Goal: Task Accomplishment & Management: Use online tool/utility

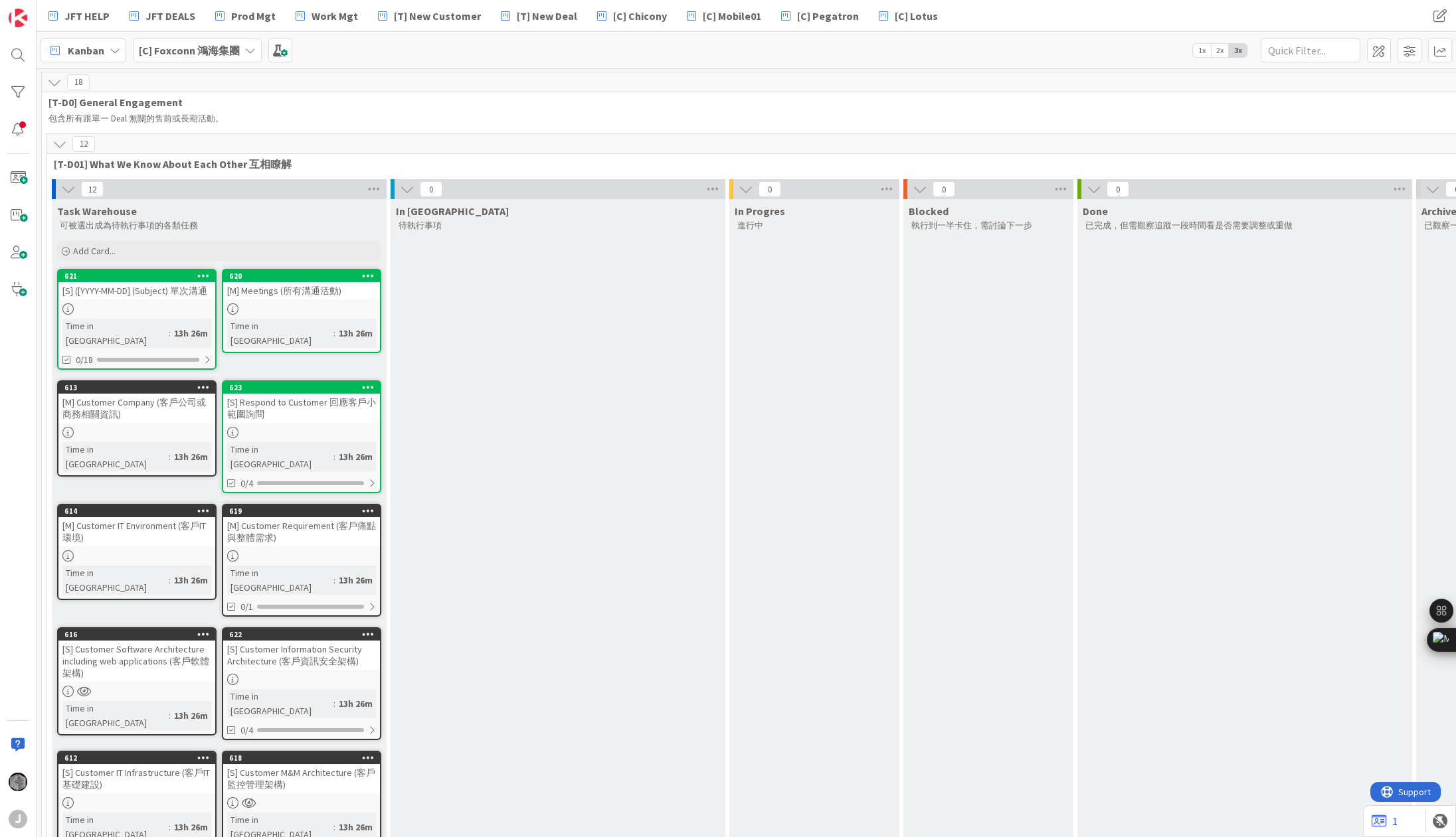
click at [63, 184] on icon at bounding box center [68, 189] width 14 height 14
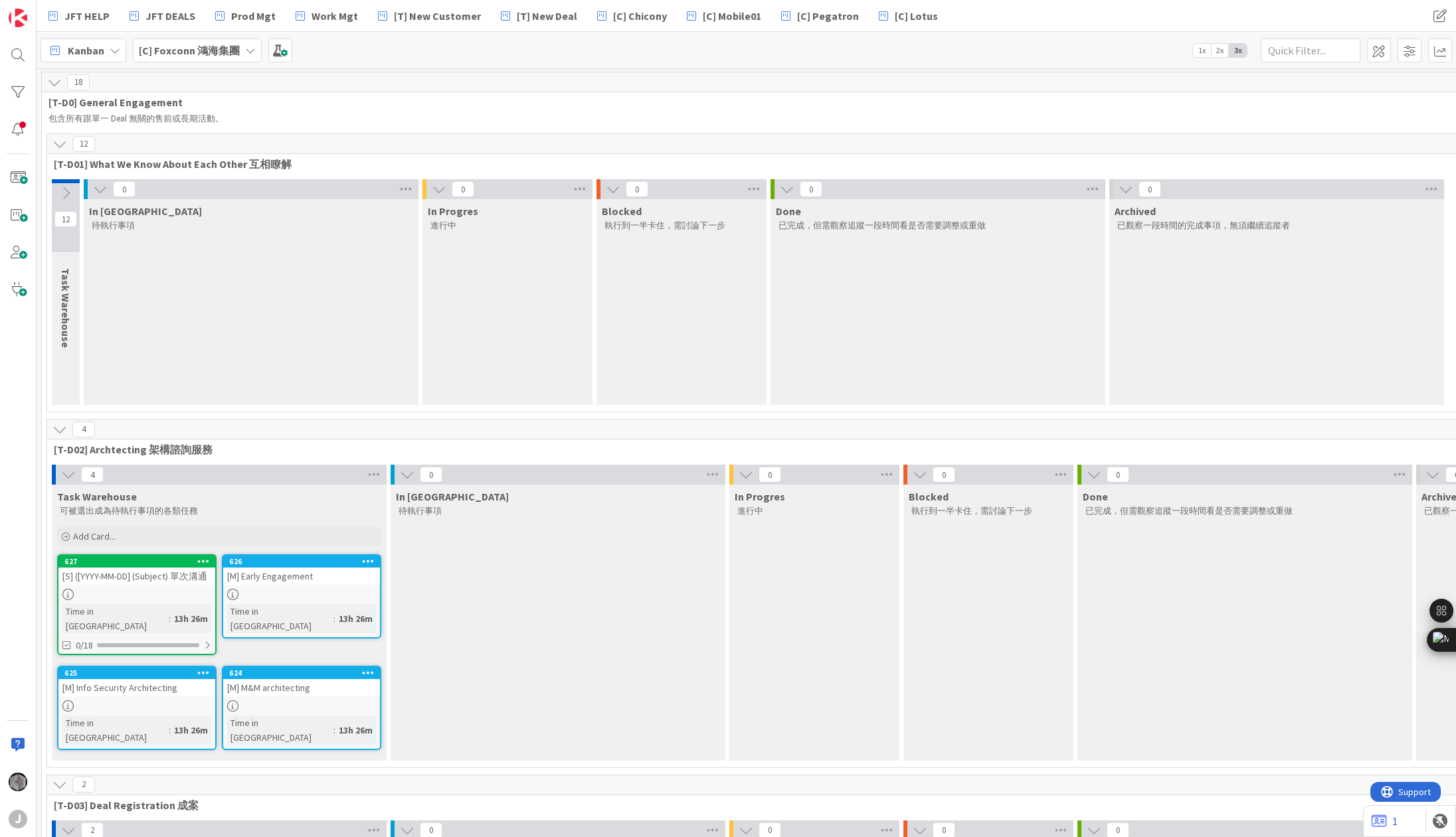
click at [616, 191] on icon at bounding box center [613, 189] width 14 height 14
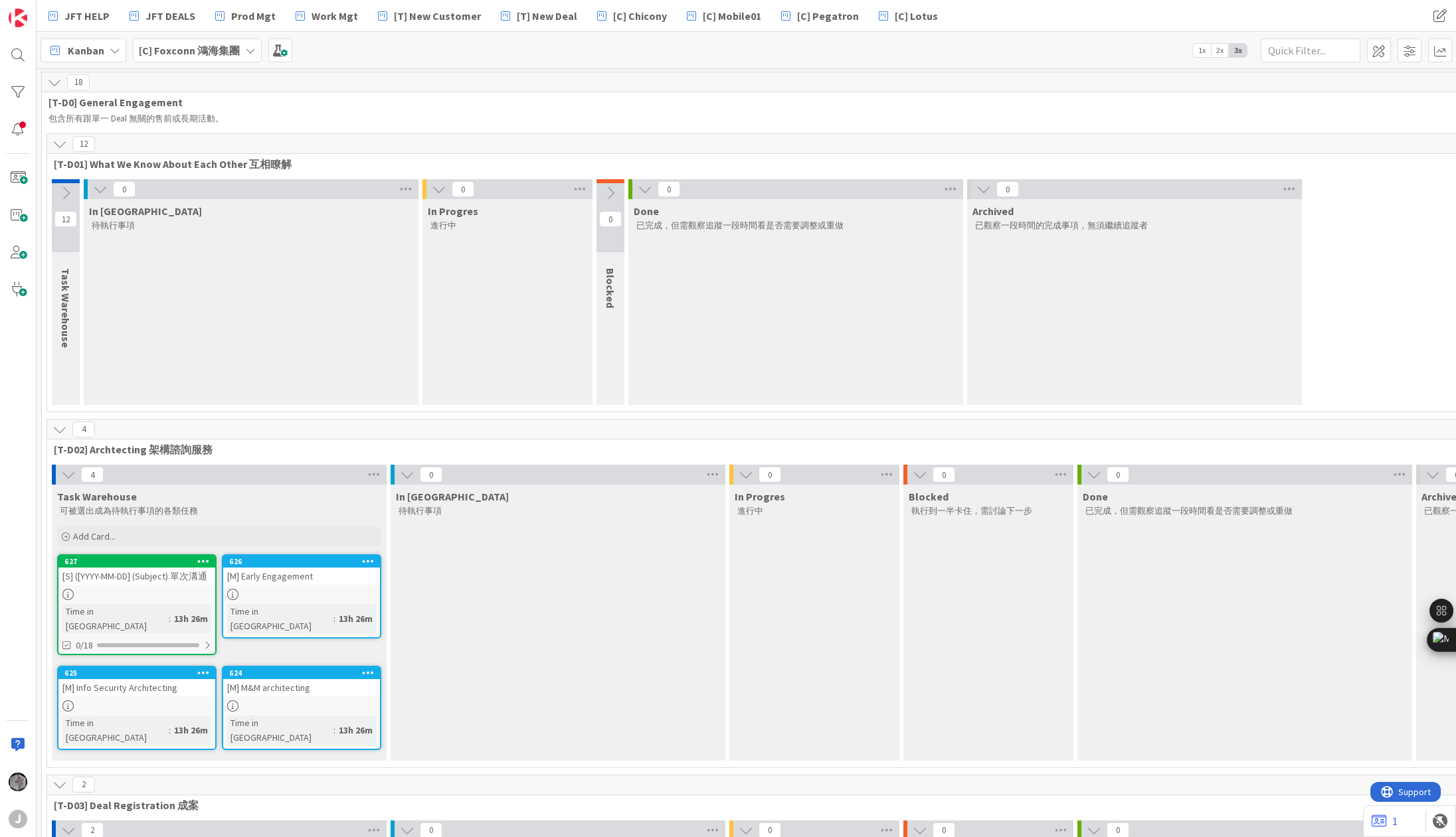
click at [642, 190] on icon at bounding box center [645, 189] width 14 height 14
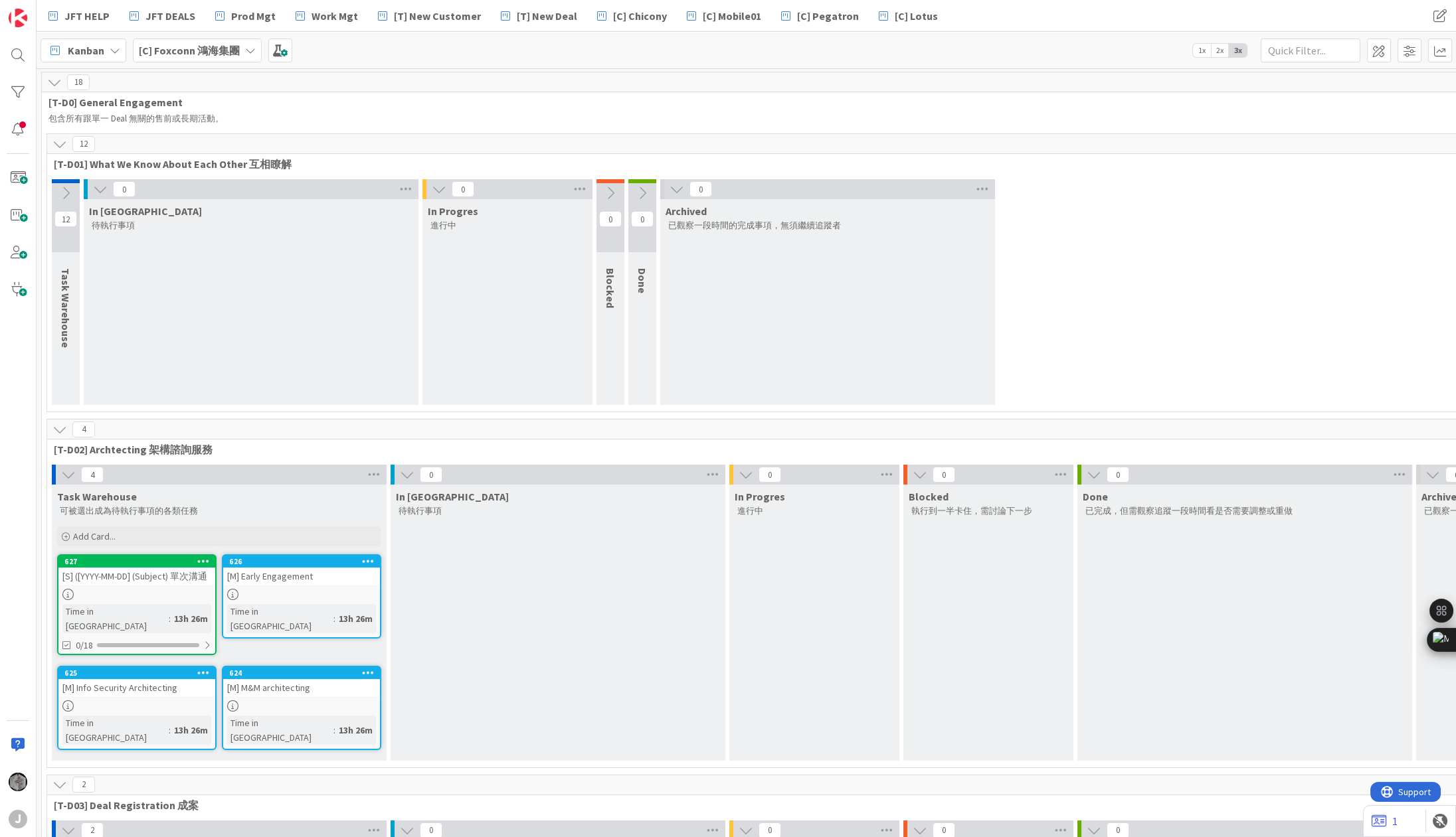
click at [680, 191] on icon at bounding box center [677, 189] width 14 height 14
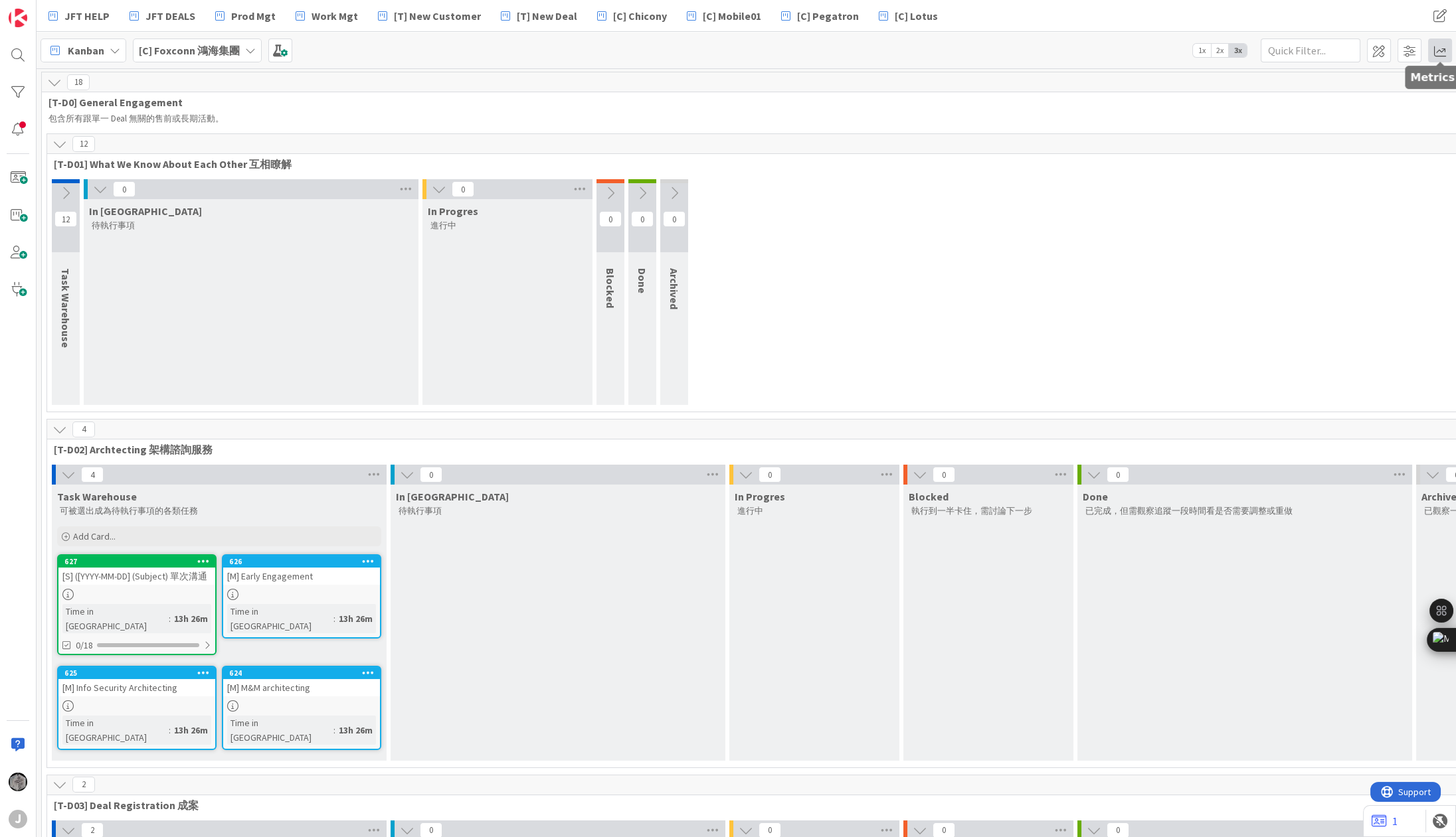
click at [1444, 55] on span at bounding box center [1439, 50] width 24 height 24
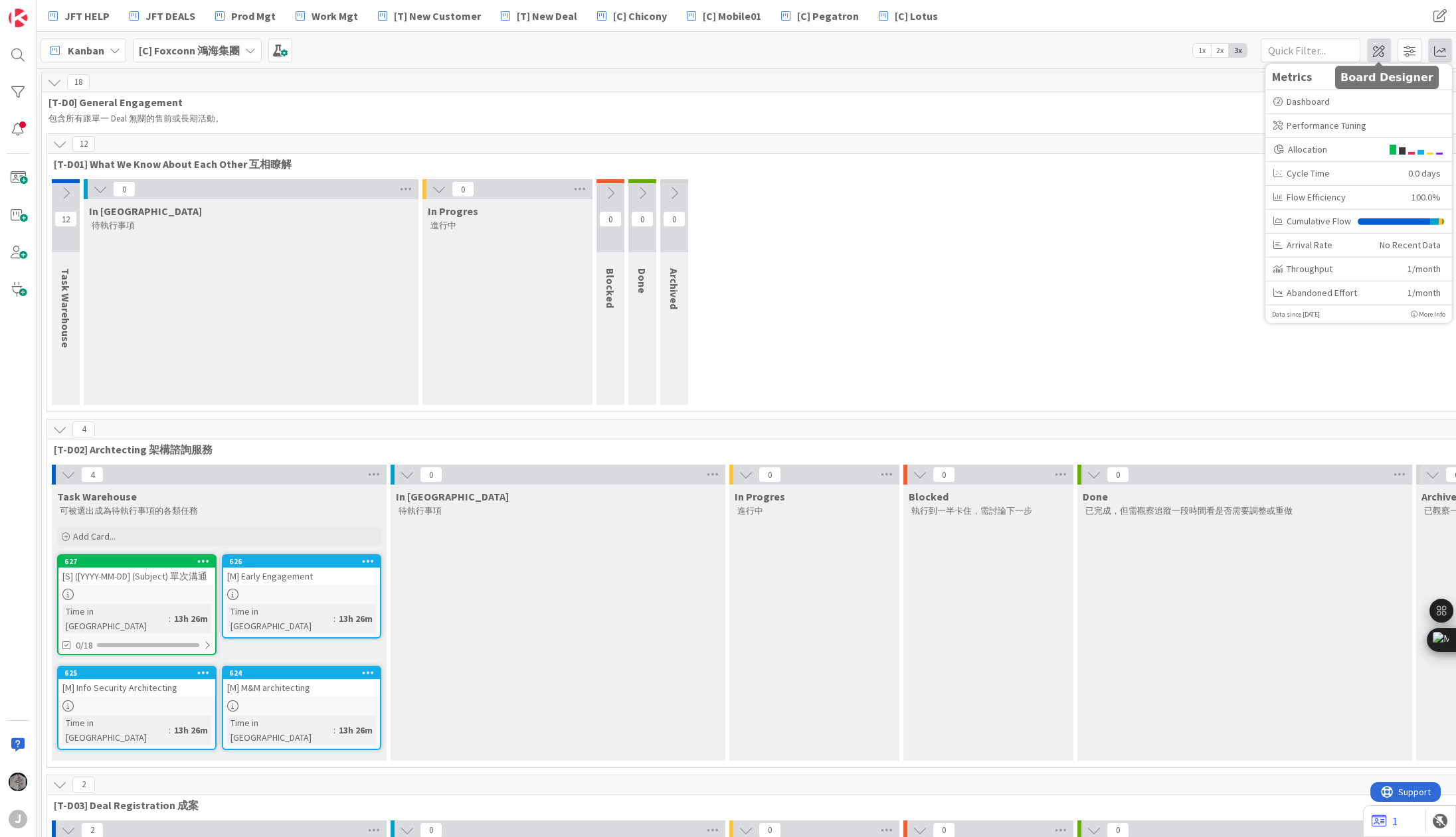
click at [1375, 50] on span at bounding box center [1378, 50] width 24 height 24
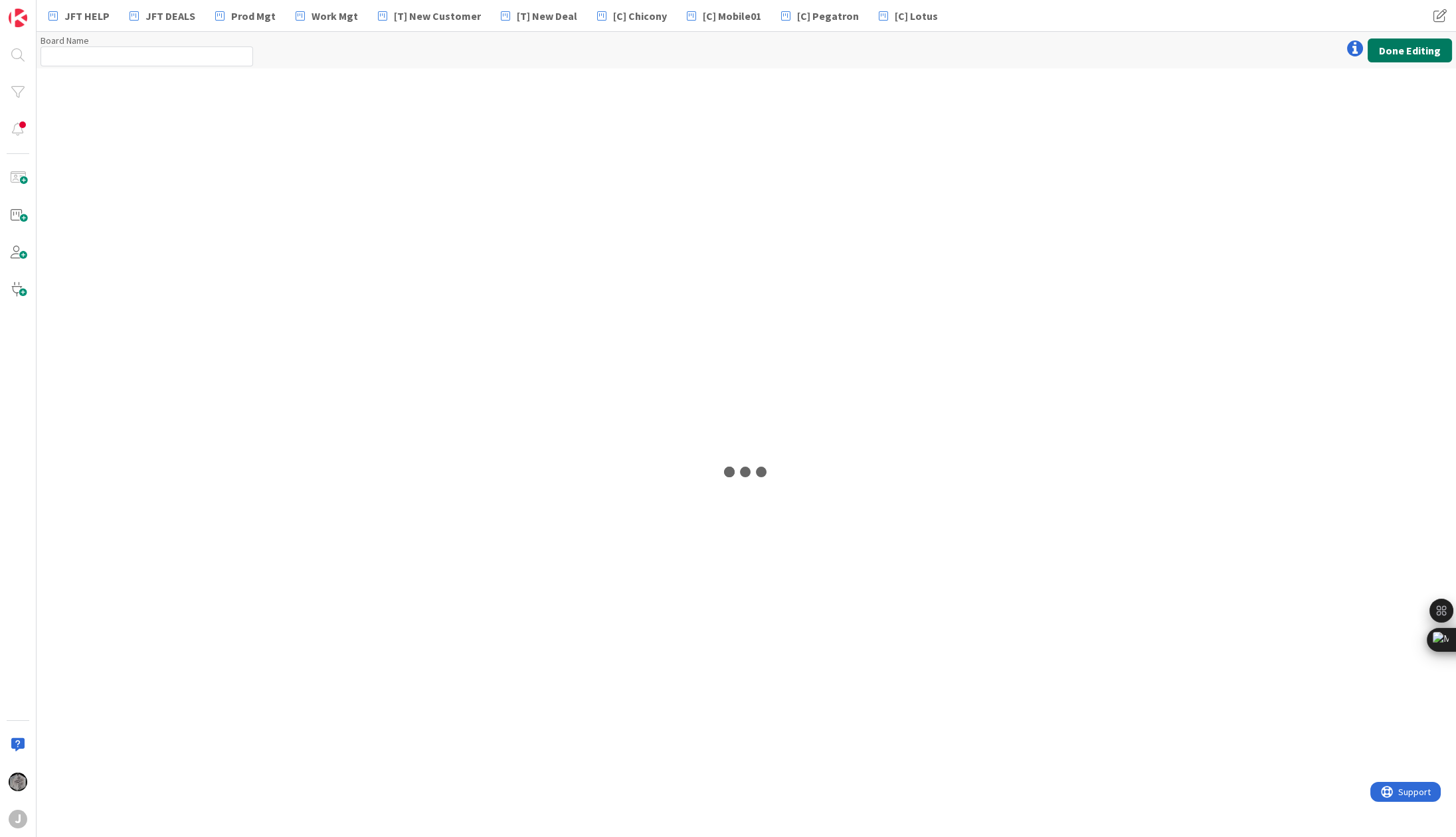
click at [1406, 51] on button "Done Editing" at bounding box center [1409, 50] width 84 height 24
type input "[C] Foxconn 鴻海集團"
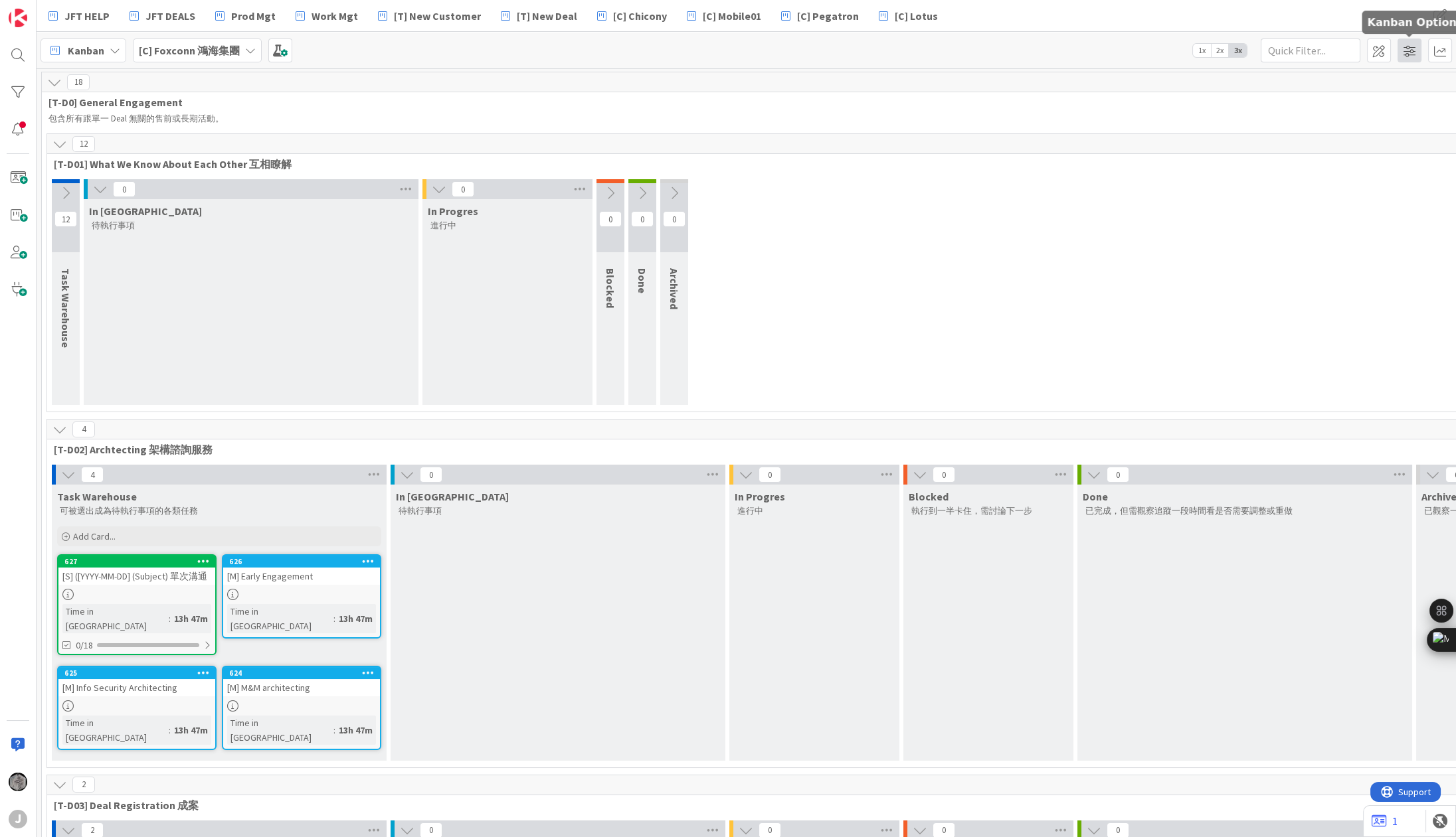
click at [1409, 53] on span at bounding box center [1409, 50] width 24 height 24
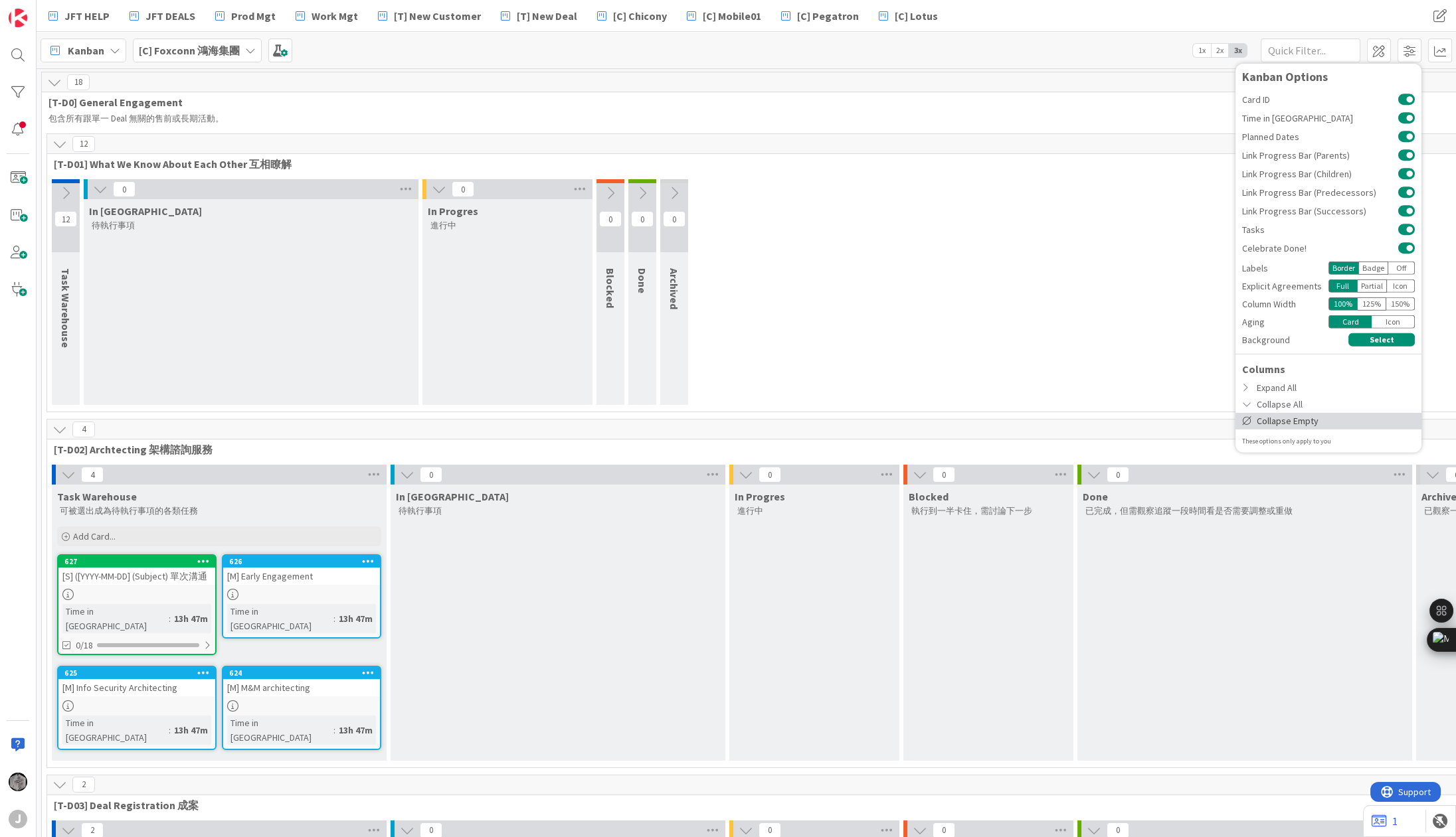
click at [1347, 421] on div "Collapse Empty" at bounding box center [1329, 420] width 186 height 17
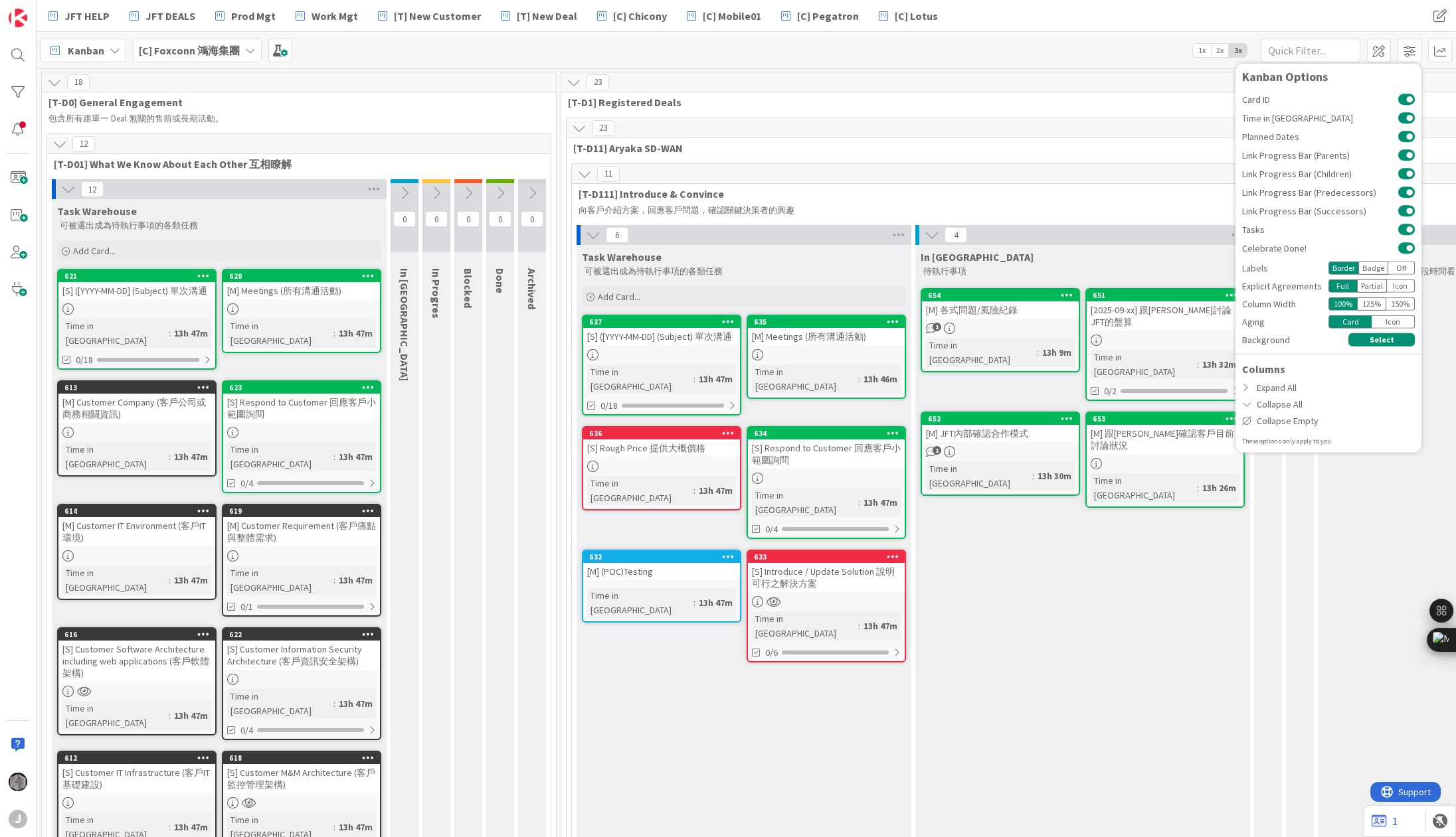
click at [1129, 19] on div "JFT HELP JFT DEALS Prod Mgt Work Mgt [T] New Customer [T] New Deal [C] Chicony …" at bounding box center [610, 16] width 1140 height 24
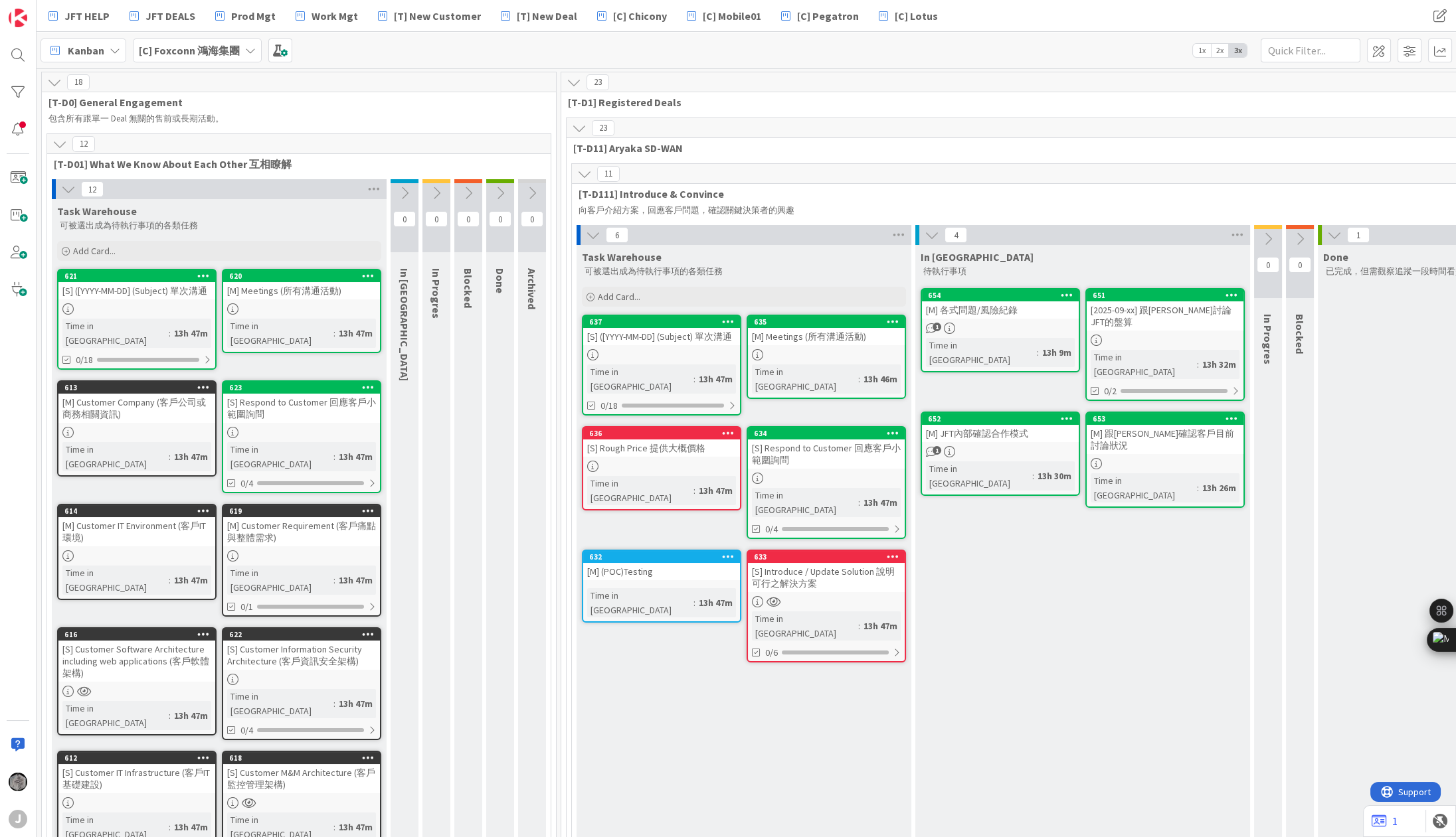
click at [65, 188] on icon at bounding box center [68, 189] width 14 height 14
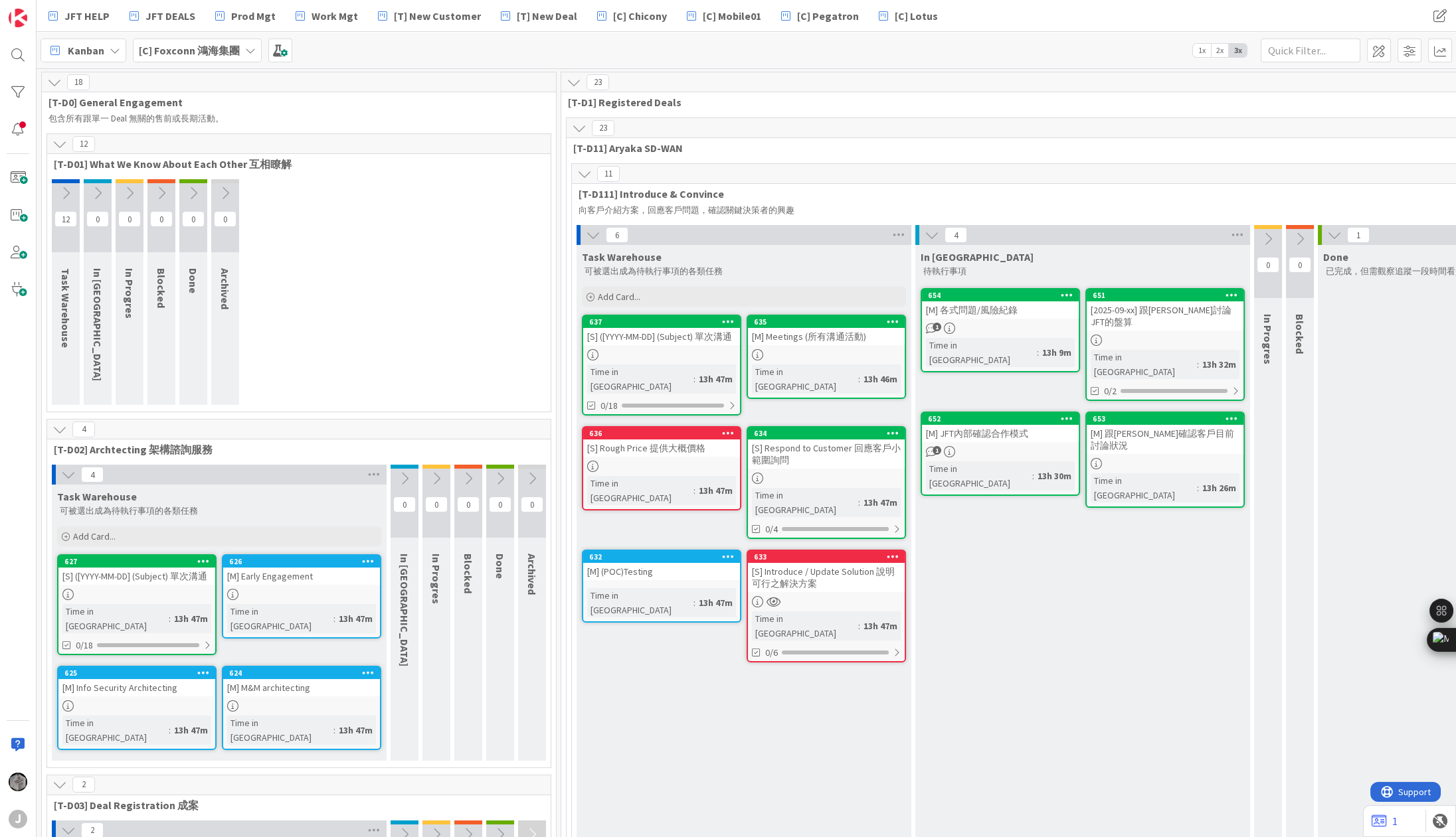
click at [595, 236] on icon at bounding box center [593, 235] width 14 height 14
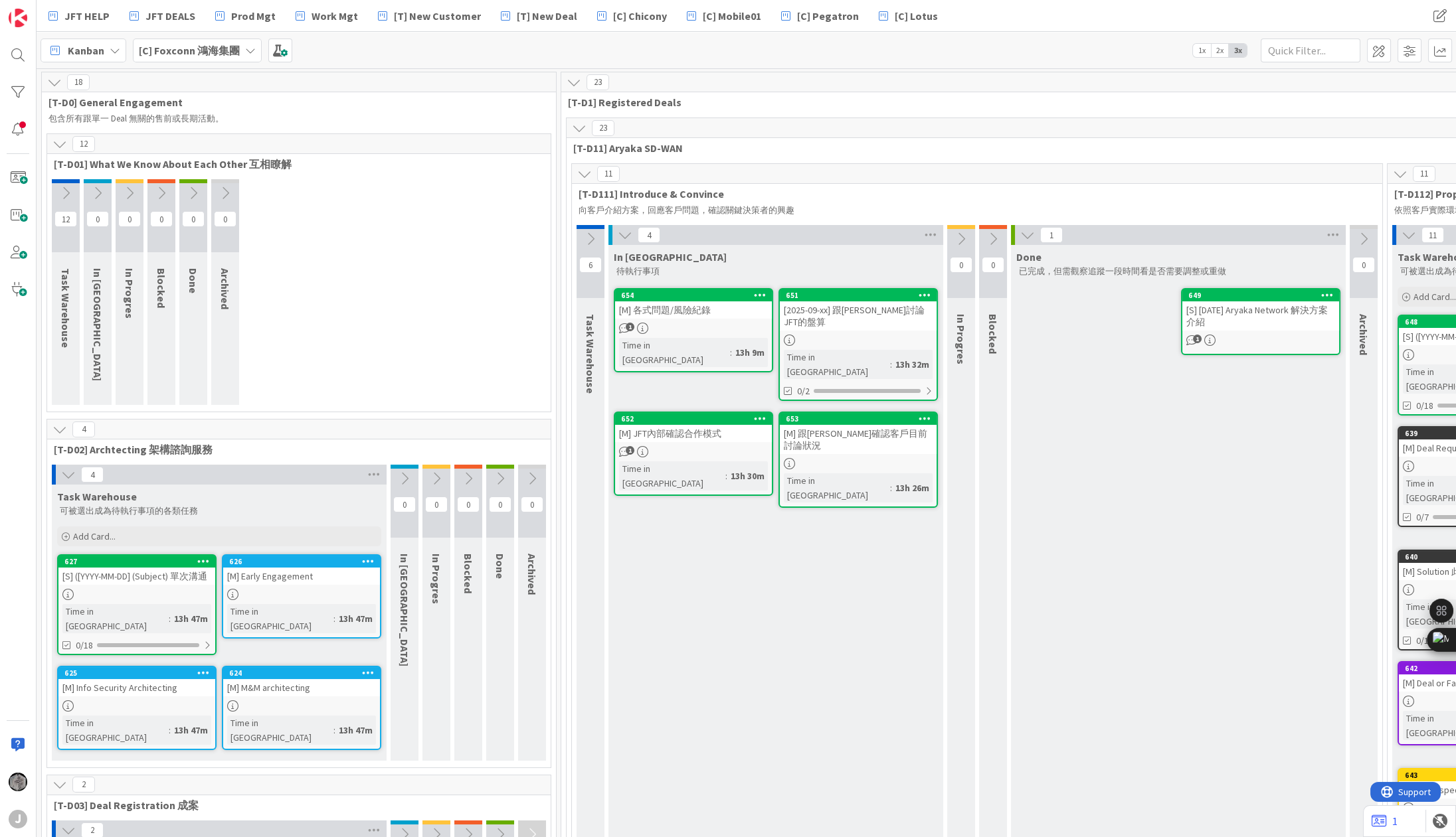
click at [1409, 231] on icon at bounding box center [1408, 235] width 14 height 14
